Goal: Find specific page/section: Find specific page/section

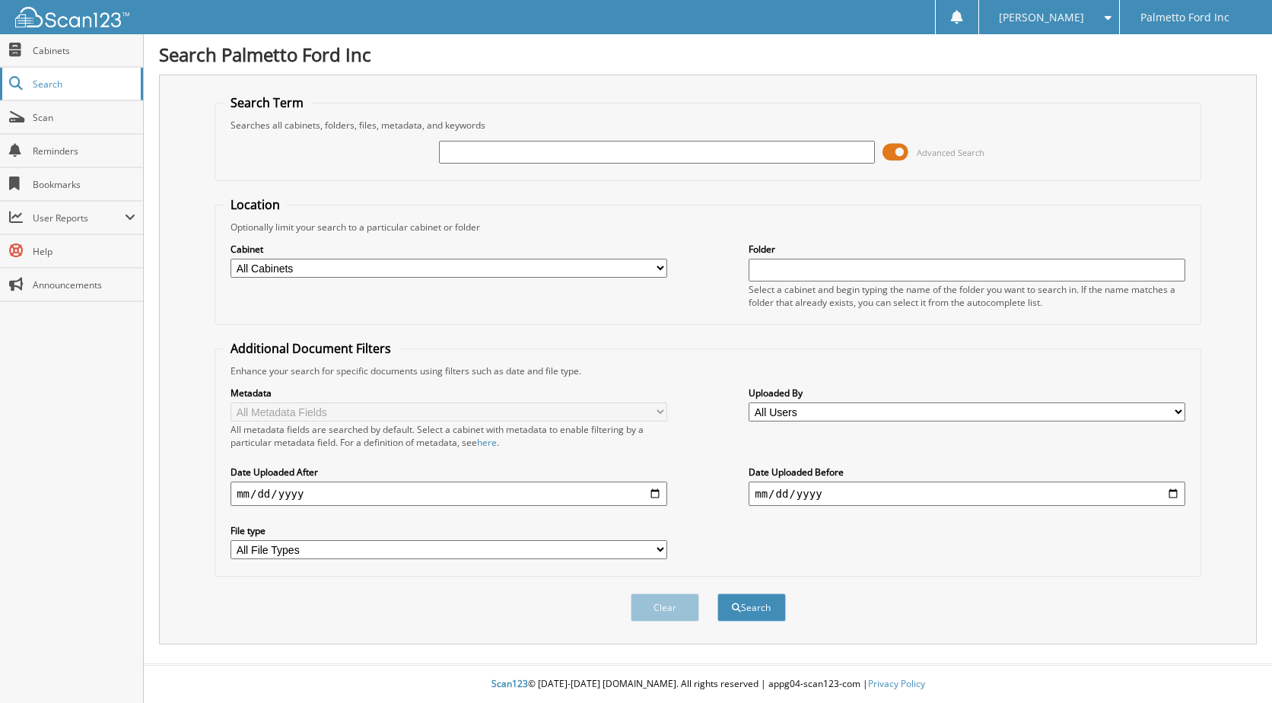
click at [45, 85] on span "Search" at bounding box center [83, 84] width 100 height 13
click at [48, 54] on span "Cabinets" at bounding box center [84, 50] width 103 height 13
click at [817, 267] on input "text" at bounding box center [967, 270] width 437 height 23
type input "601420"
click at [753, 602] on button "Search" at bounding box center [752, 608] width 68 height 28
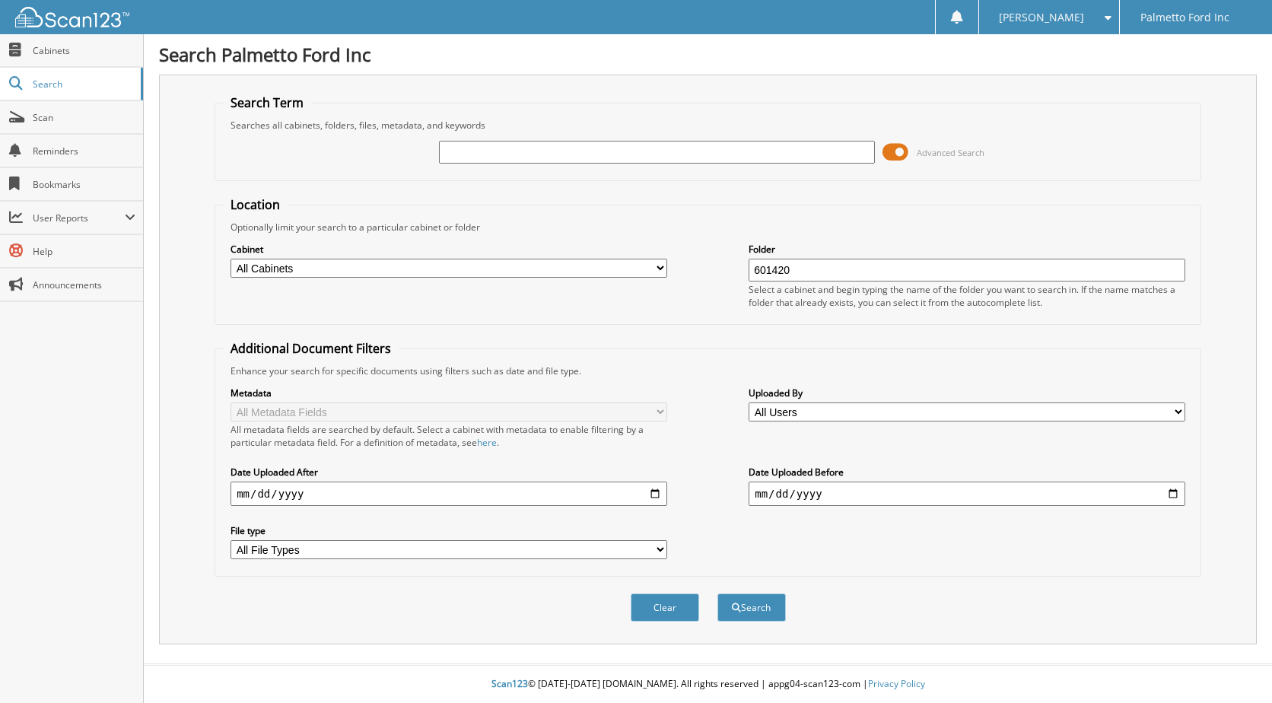
drag, startPoint x: 732, startPoint y: 273, endPoint x: 706, endPoint y: 270, distance: 26.0
click at [706, 270] on div "Cabinet All Cabinets 2017 FORD DEALS 2018 FORD DEALS 2021 BODY SHOP 2021 FORD D…" at bounding box center [708, 275] width 970 height 83
click at [43, 48] on span "Cabinets" at bounding box center [84, 50] width 103 height 13
